Goal: Information Seeking & Learning: Check status

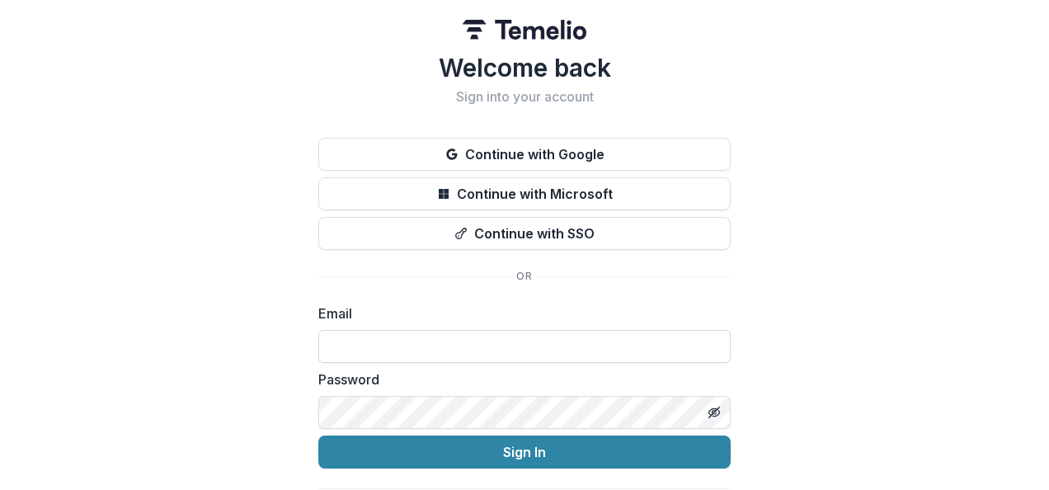
click at [396, 342] on input at bounding box center [524, 346] width 412 height 33
type input "**********"
click at [318, 435] on button "Sign In" at bounding box center [524, 451] width 412 height 33
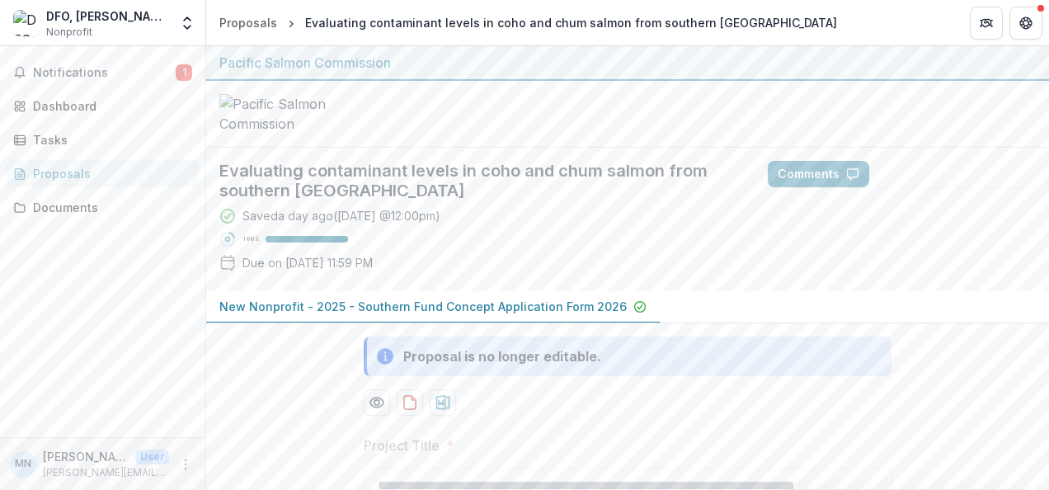
scroll to position [48, 0]
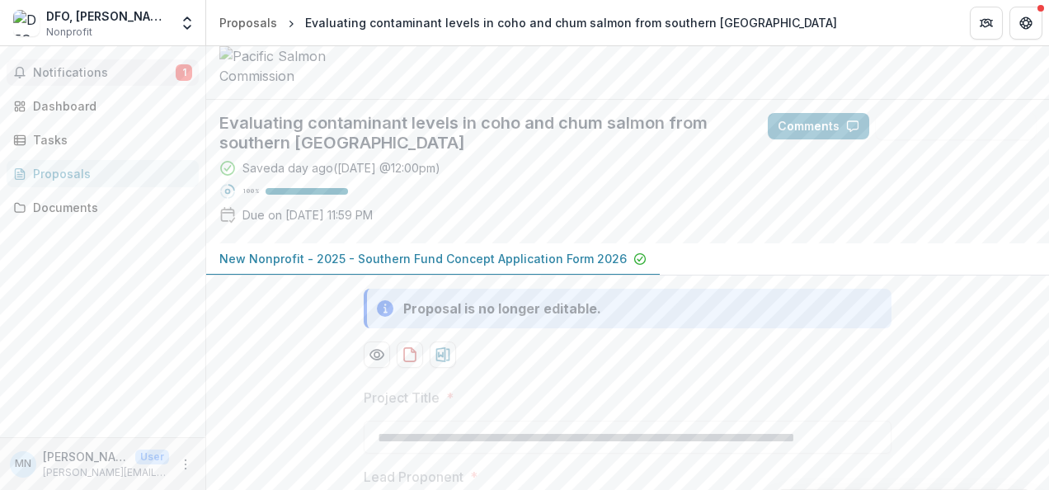
click at [143, 67] on span "Notifications" at bounding box center [104, 73] width 143 height 14
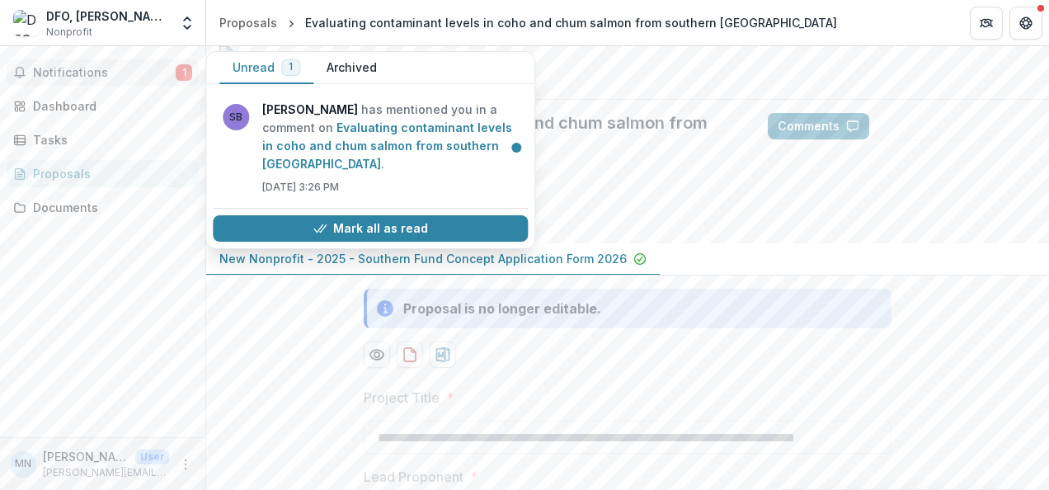
click at [143, 67] on span "Notifications" at bounding box center [104, 73] width 143 height 14
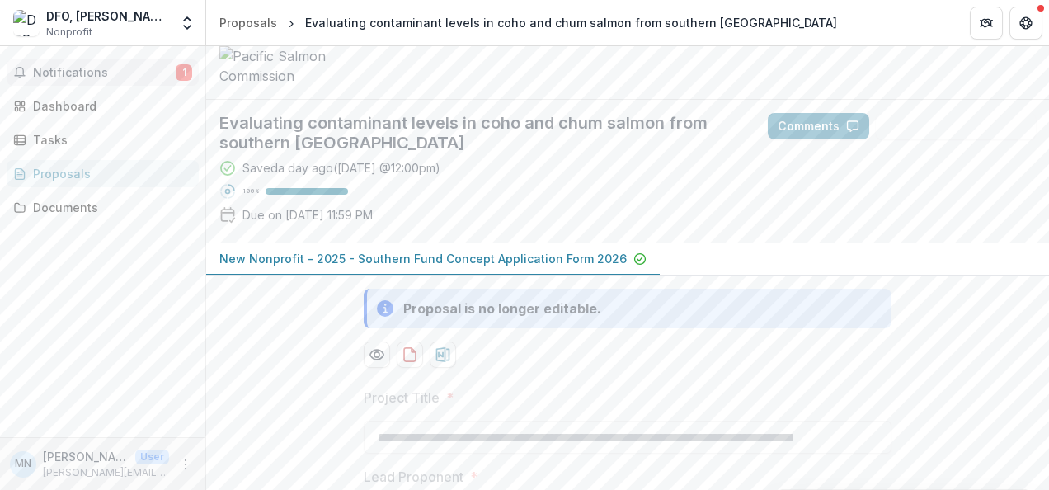
click at [143, 67] on span "Notifications" at bounding box center [104, 73] width 143 height 14
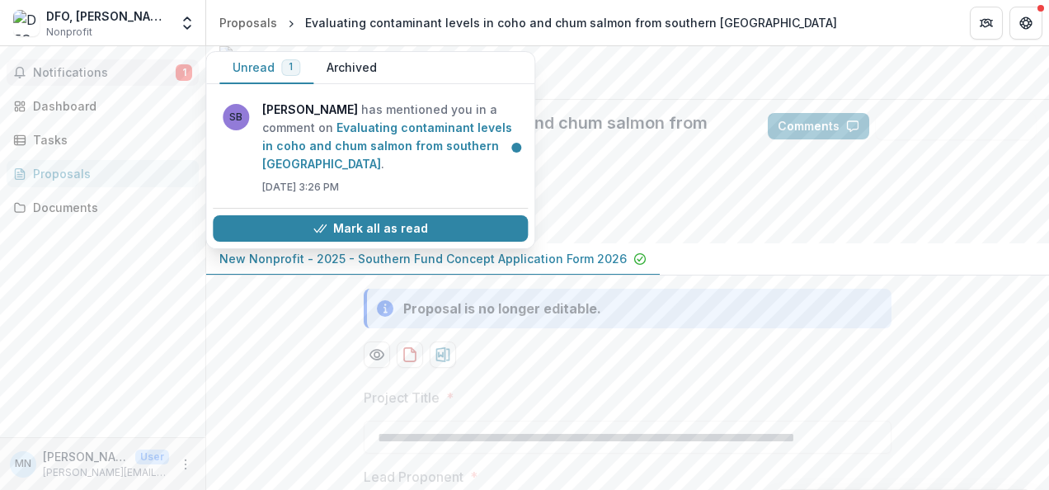
click at [247, 67] on button "Unread 1" at bounding box center [266, 68] width 94 height 32
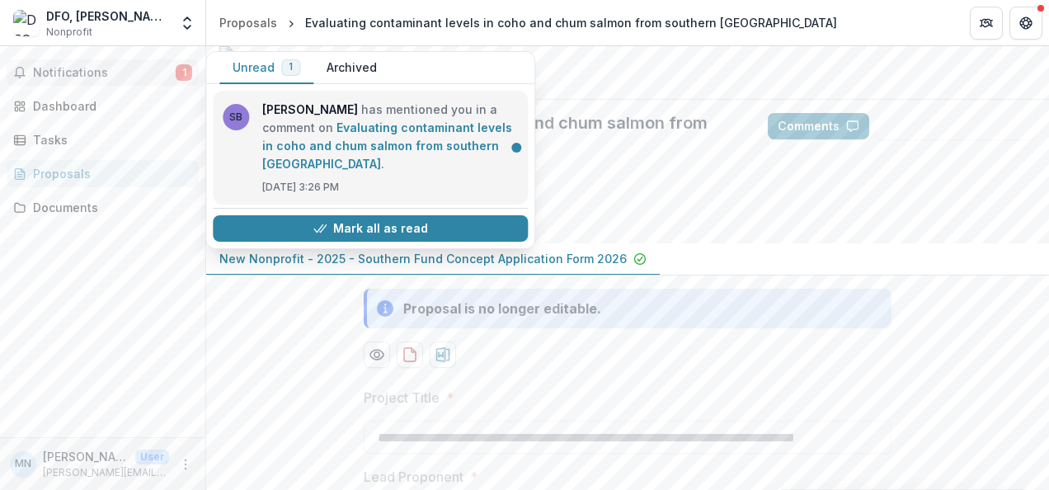
click at [290, 120] on link "Evaluating contaminant levels in coho and chum salmon from southern [GEOGRAPHIC…" at bounding box center [387, 145] width 250 height 50
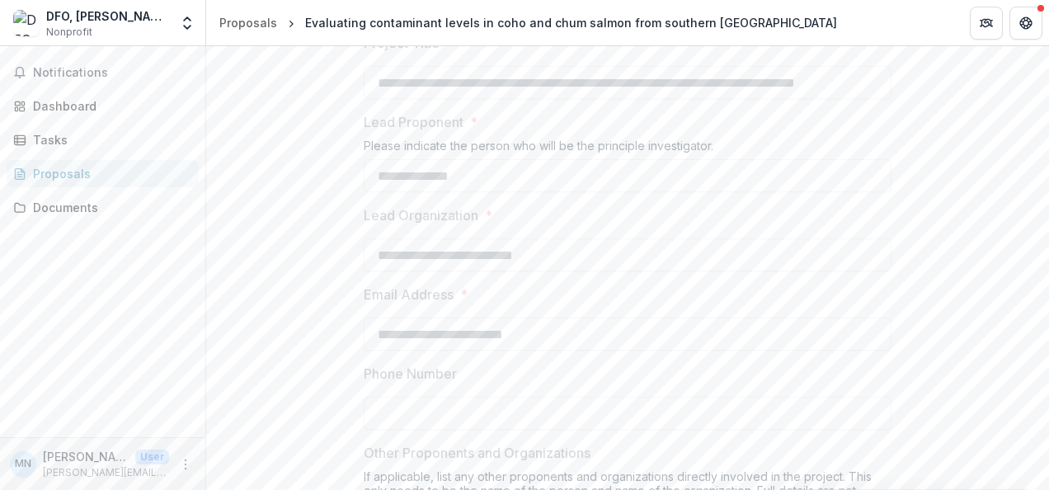
scroll to position [0, 0]
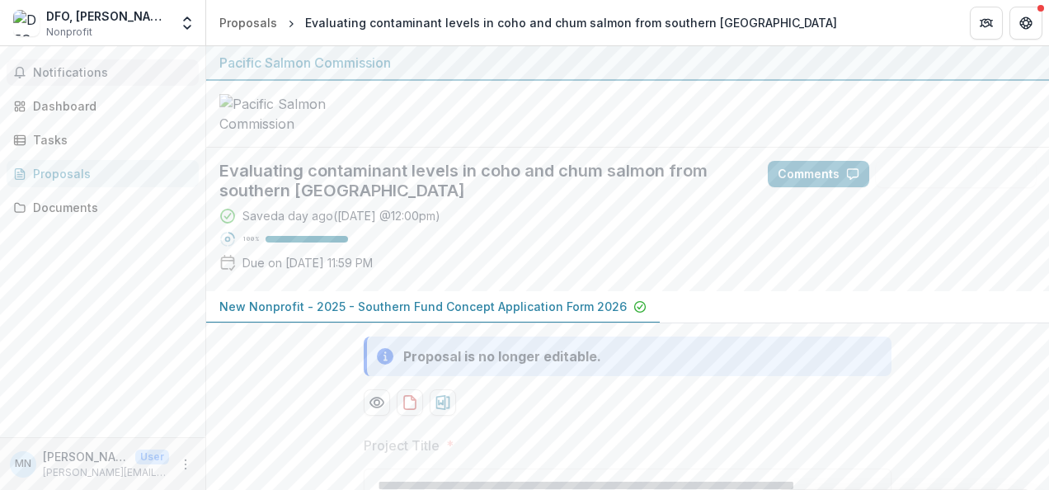
click at [134, 75] on span "Notifications" at bounding box center [112, 73] width 159 height 14
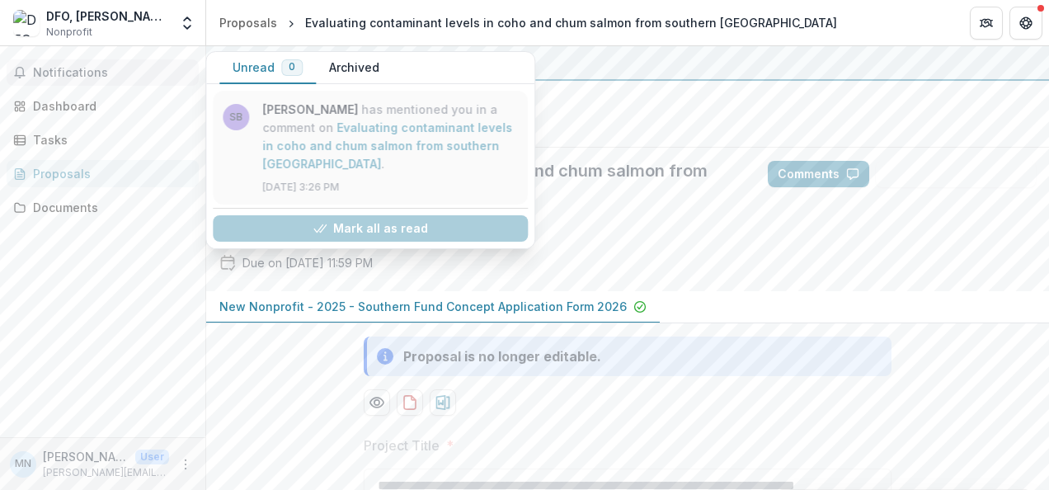
click at [279, 120] on link "Evaluating contaminant levels in coho and chum salmon from southern [GEOGRAPHIC…" at bounding box center [387, 145] width 250 height 50
